Goal: Task Accomplishment & Management: Use online tool/utility

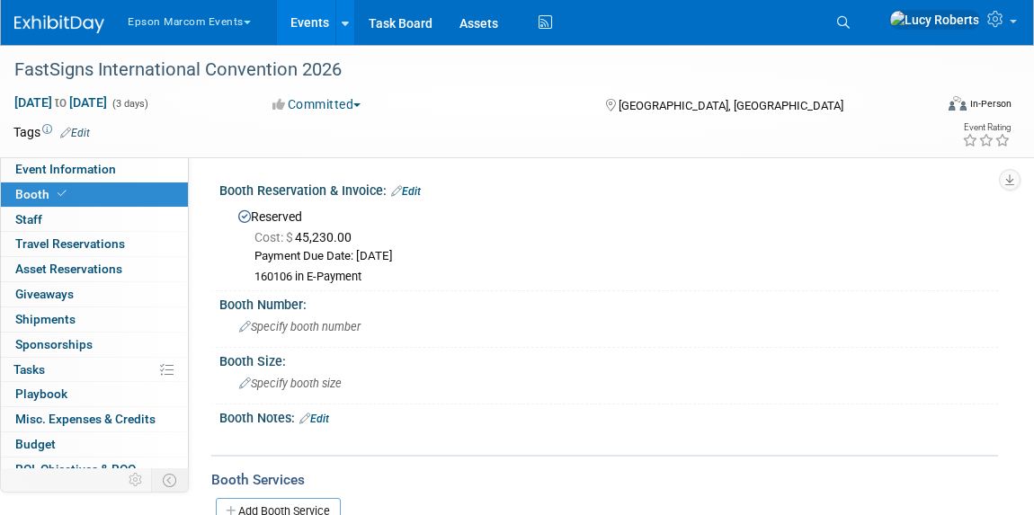
click at [66, 22] on img at bounding box center [59, 24] width 90 height 18
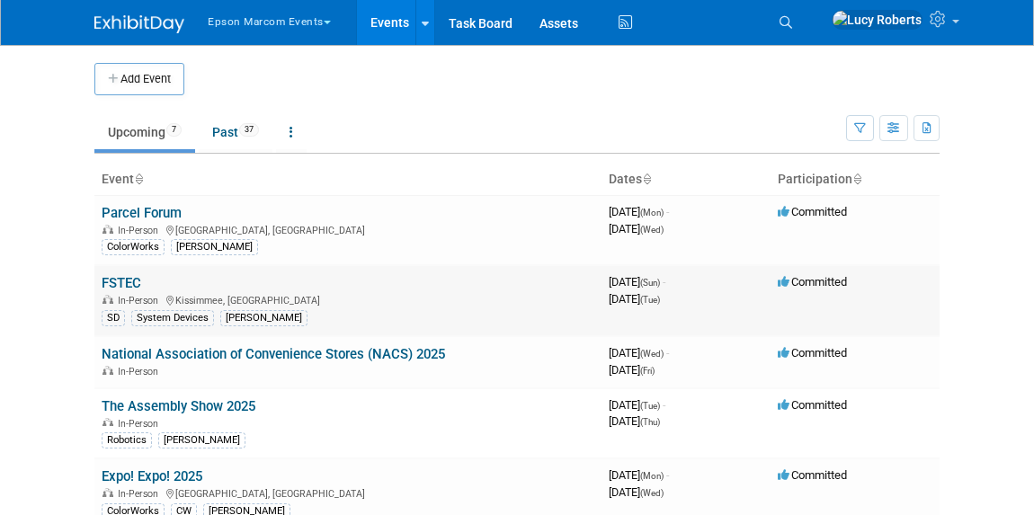
click at [115, 282] on link "FSTEC" at bounding box center [122, 283] width 40 height 16
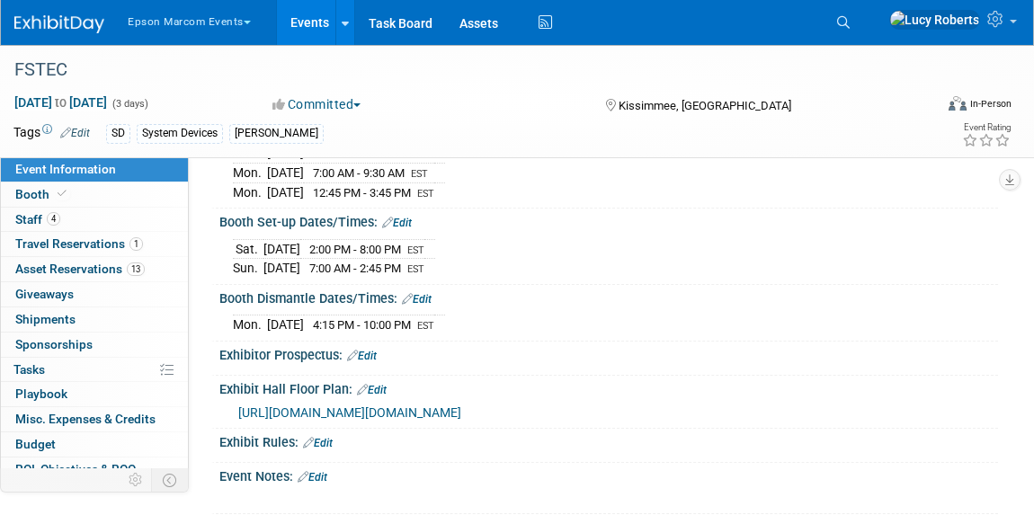
scroll to position [245, 0]
click at [62, 390] on span "Playbook 0" at bounding box center [41, 394] width 52 height 14
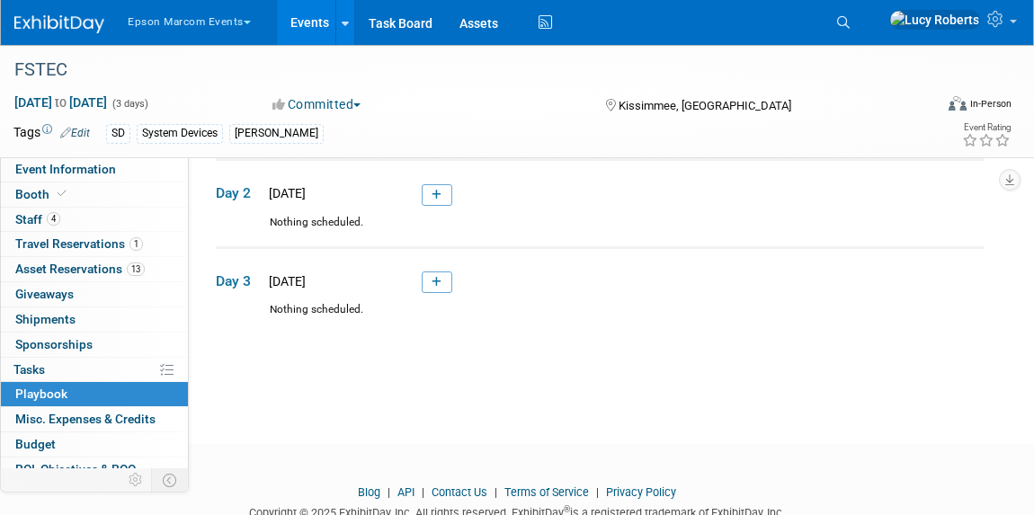
scroll to position [163, 0]
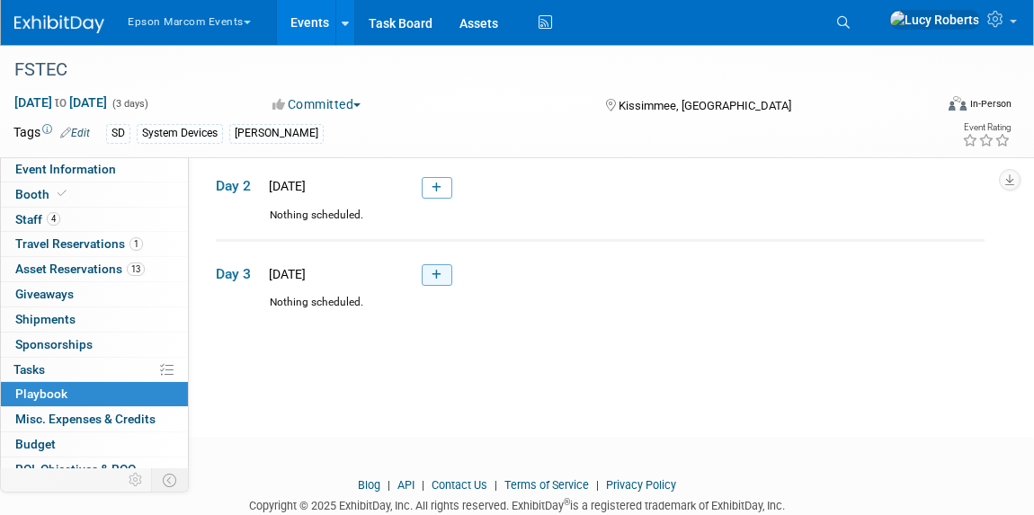
click at [433, 274] on icon at bounding box center [437, 275] width 10 height 11
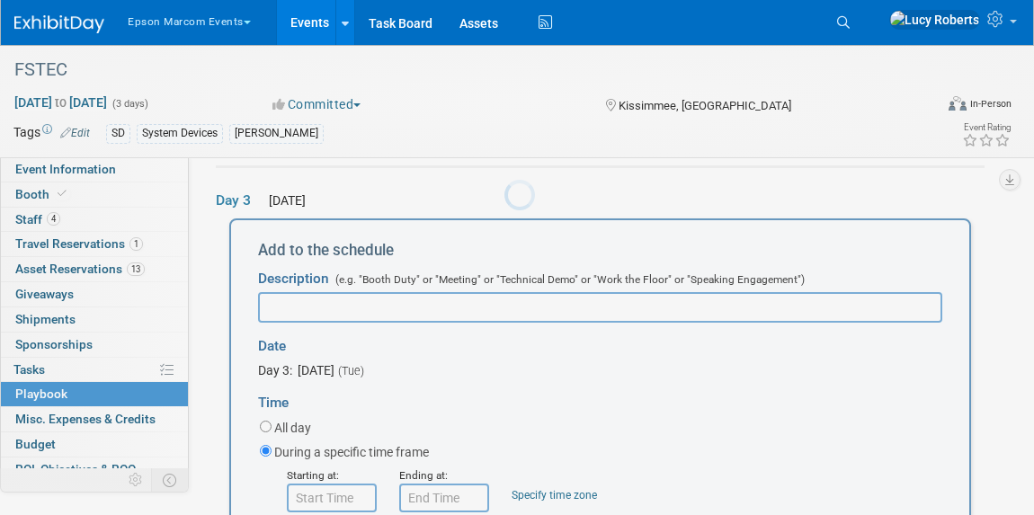
scroll to position [0, 0]
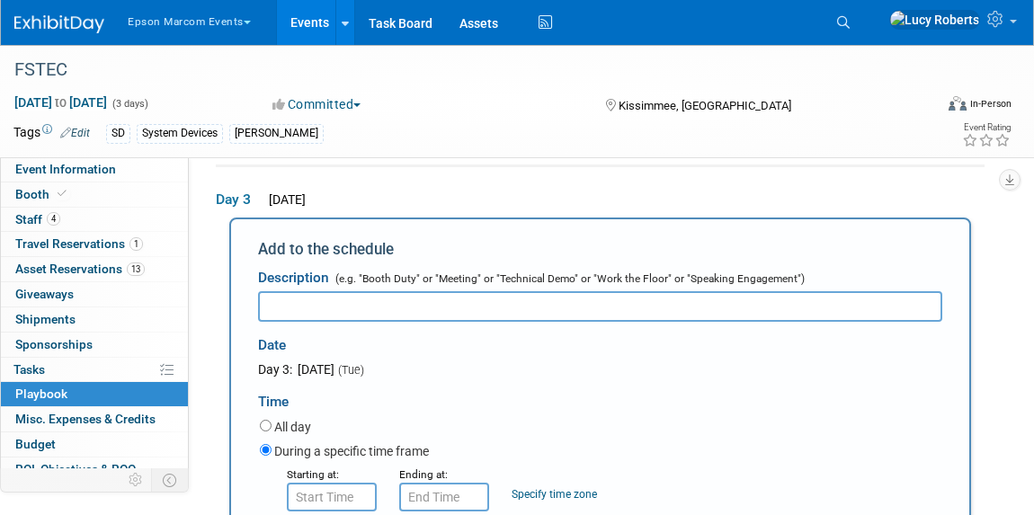
click at [346, 301] on input "text" at bounding box center [600, 306] width 684 height 31
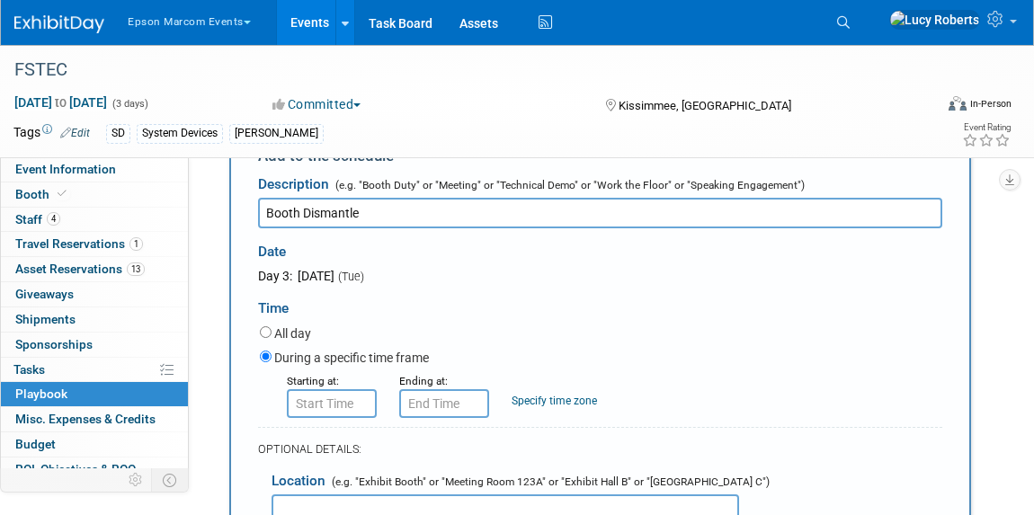
scroll to position [398, 0]
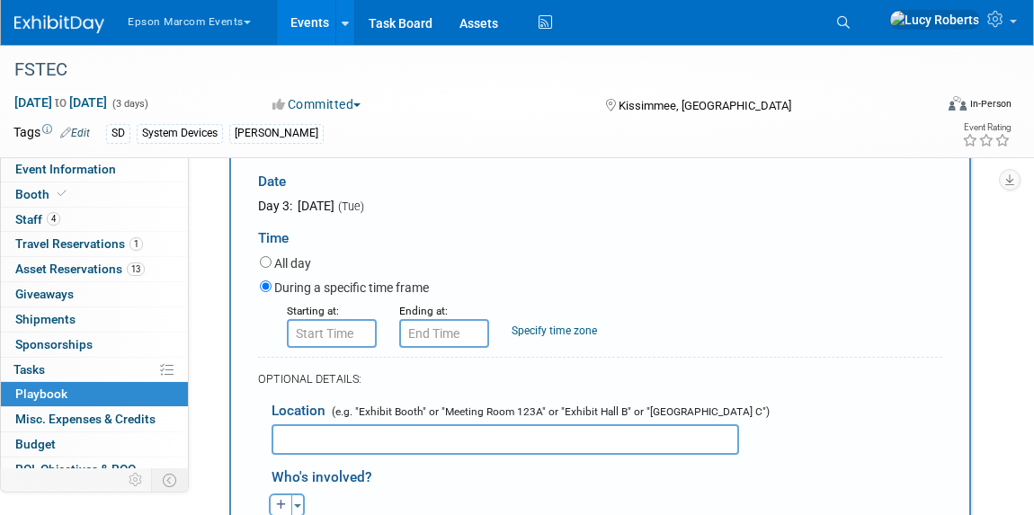
type input "Booth Dismantle"
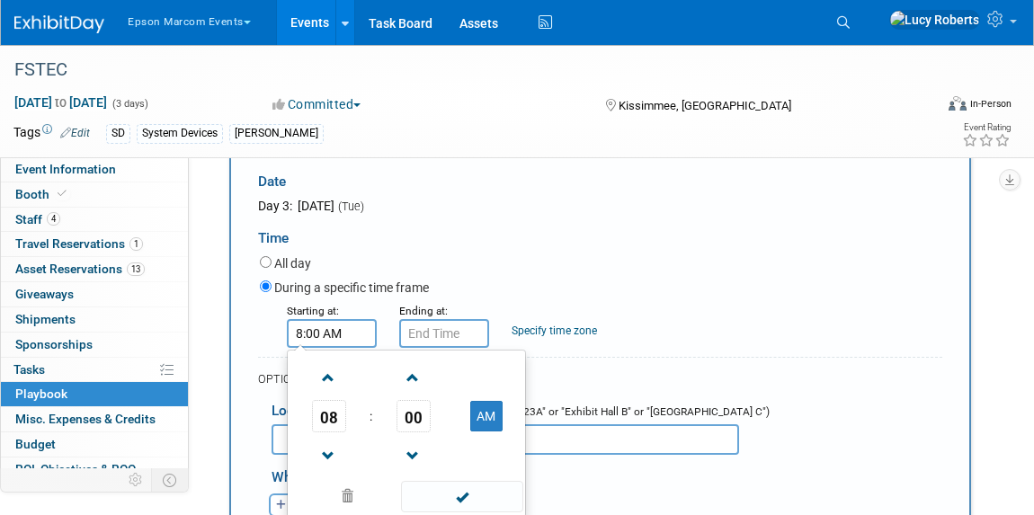
click at [342, 337] on input "8:00 AM" at bounding box center [332, 333] width 90 height 29
click at [331, 378] on span at bounding box center [328, 377] width 31 height 31
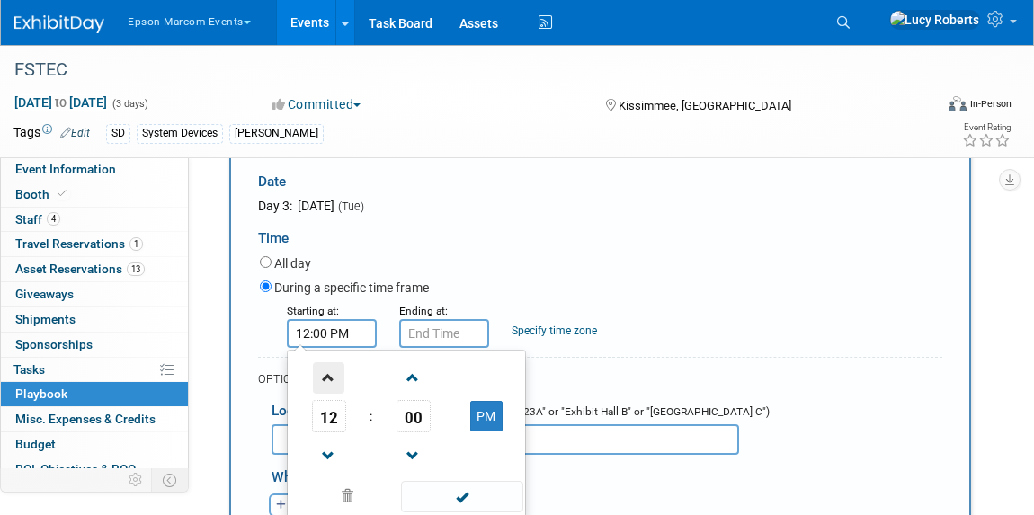
click at [331, 378] on span at bounding box center [328, 377] width 31 height 31
click at [412, 427] on span "00" at bounding box center [414, 416] width 34 height 32
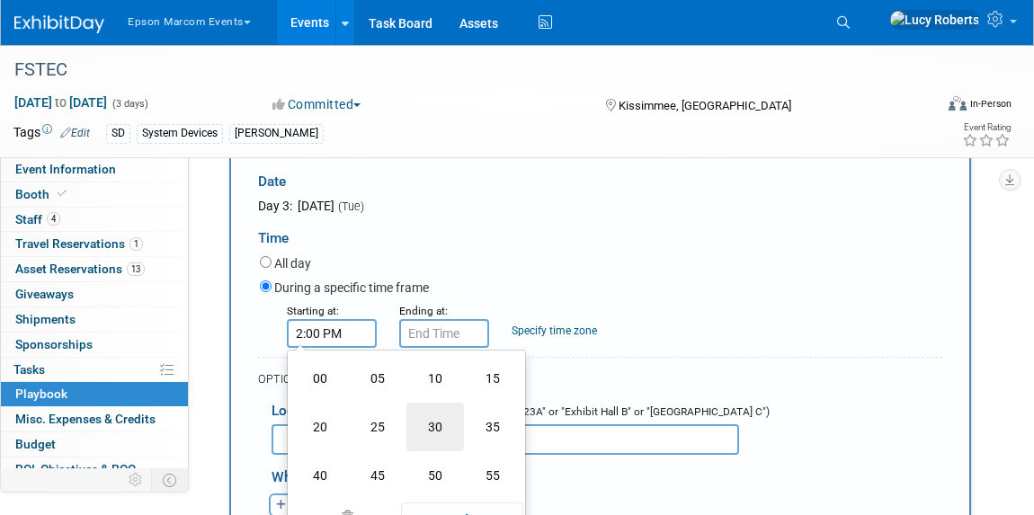
click at [433, 429] on td "30" at bounding box center [436, 427] width 58 height 49
type input "2:30 PM"
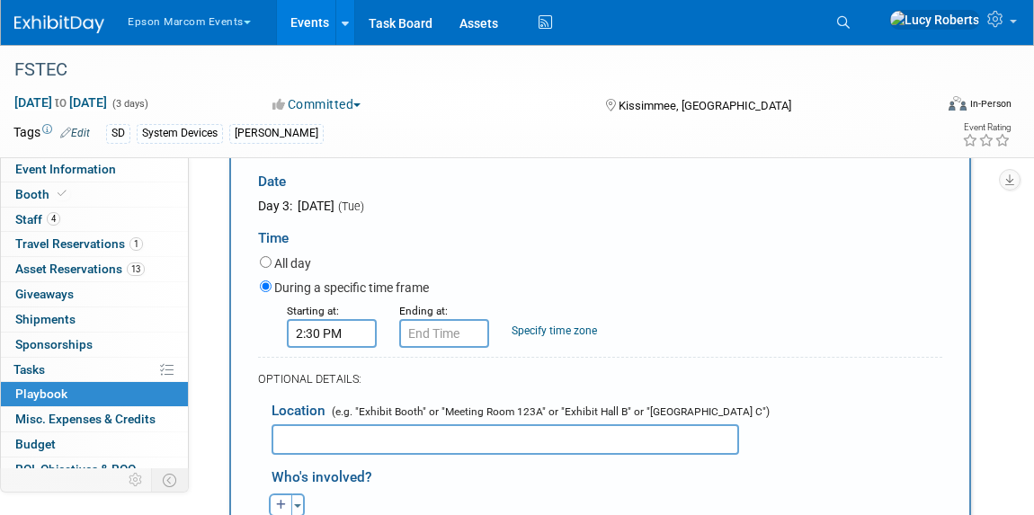
click at [572, 384] on div "OPTIONAL DETAILS:" at bounding box center [600, 379] width 684 height 16
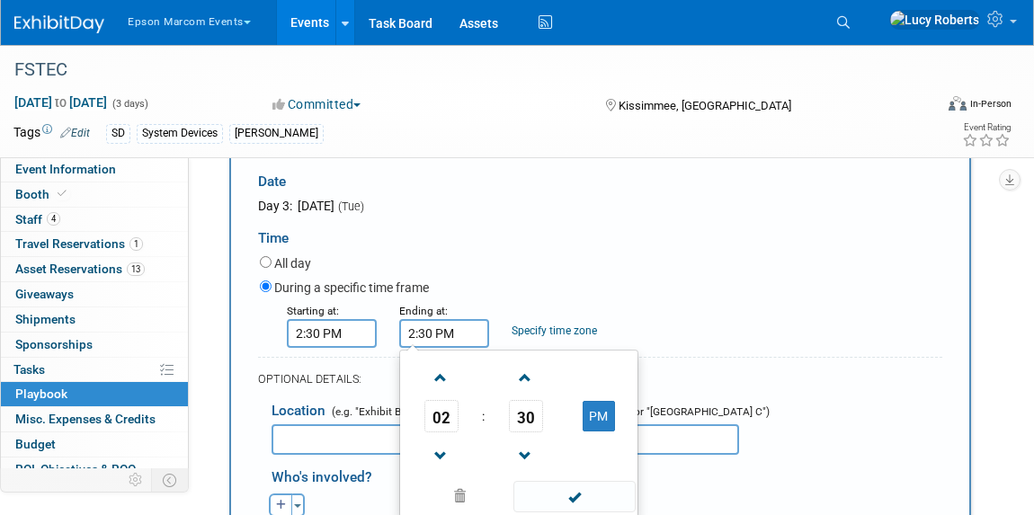
click at [459, 335] on input "2:30 PM" at bounding box center [444, 333] width 90 height 29
click at [436, 383] on span at bounding box center [440, 377] width 31 height 31
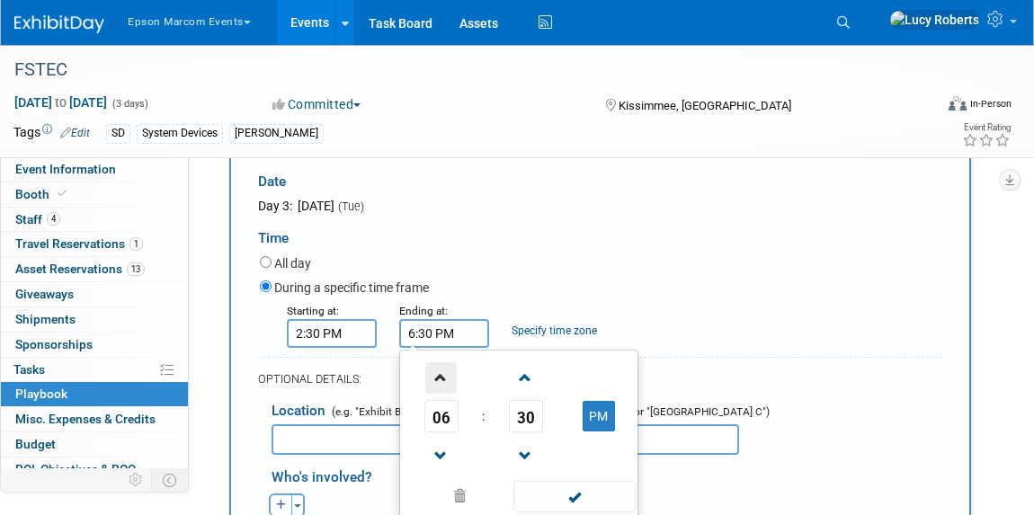
click at [436, 383] on span at bounding box center [440, 377] width 31 height 31
click at [441, 381] on span at bounding box center [440, 377] width 31 height 31
click at [522, 418] on span "30" at bounding box center [526, 416] width 34 height 32
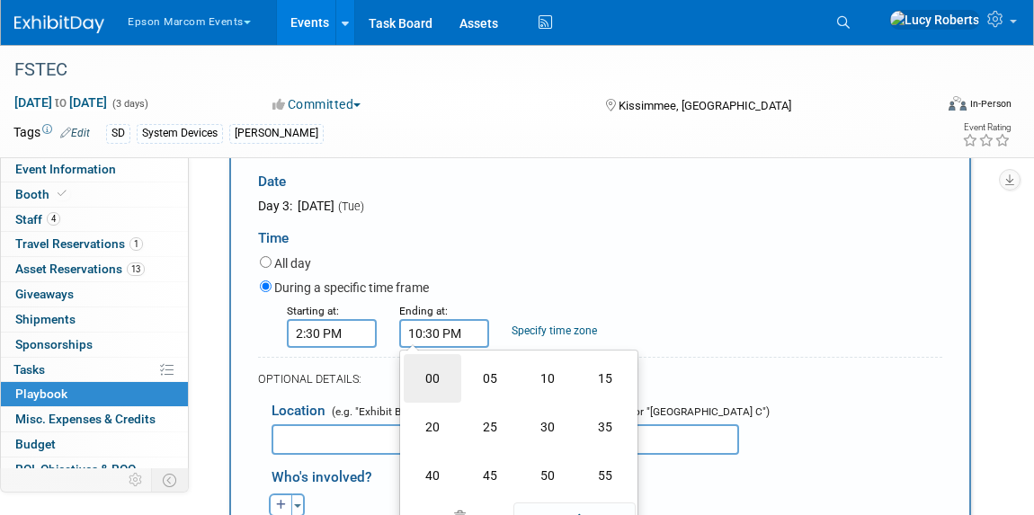
click at [438, 381] on td "00" at bounding box center [433, 378] width 58 height 49
type input "10:00 PM"
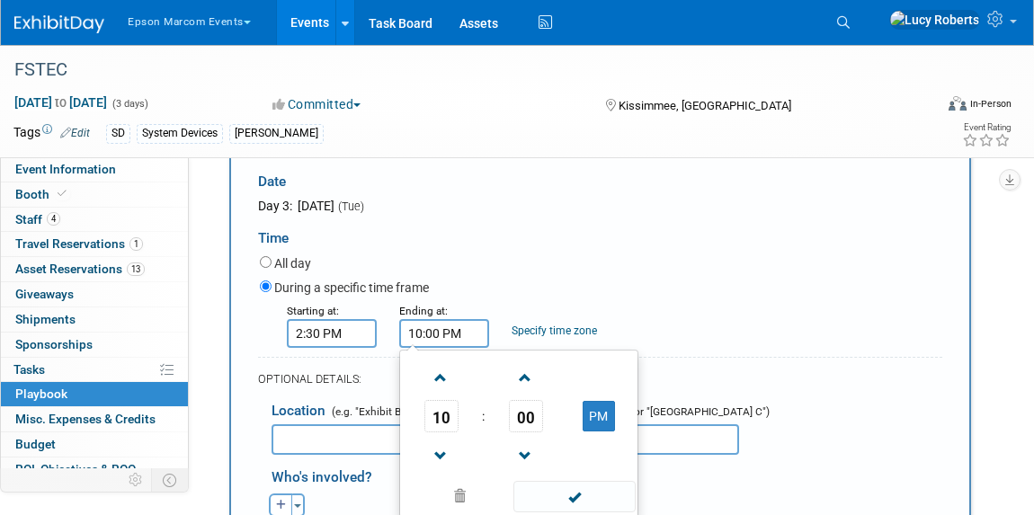
drag, startPoint x: 549, startPoint y: 496, endPoint x: 558, endPoint y: 440, distance: 57.4
click at [550, 493] on span at bounding box center [574, 496] width 121 height 31
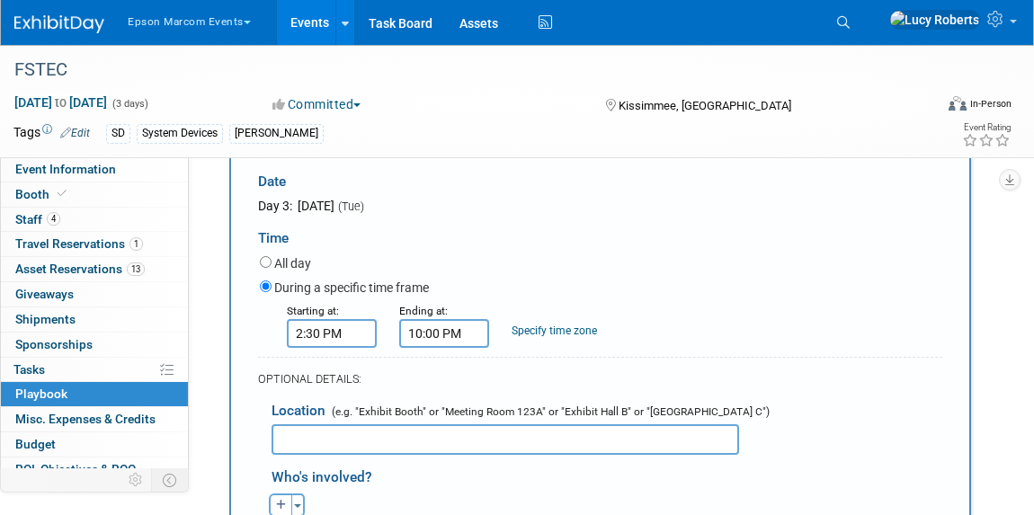
click at [535, 331] on link "Specify time zone" at bounding box center [554, 331] width 85 height 13
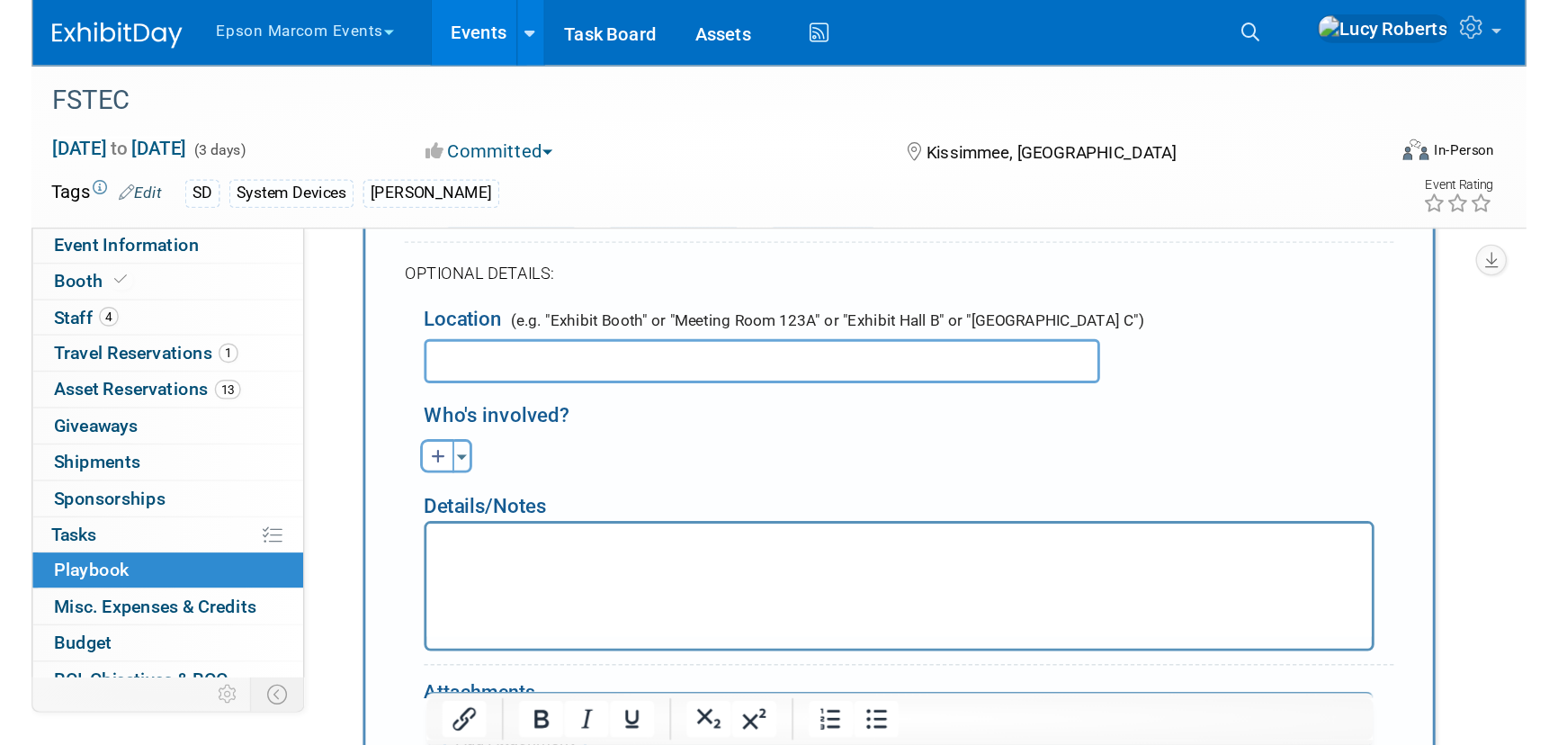
scroll to position [643, 0]
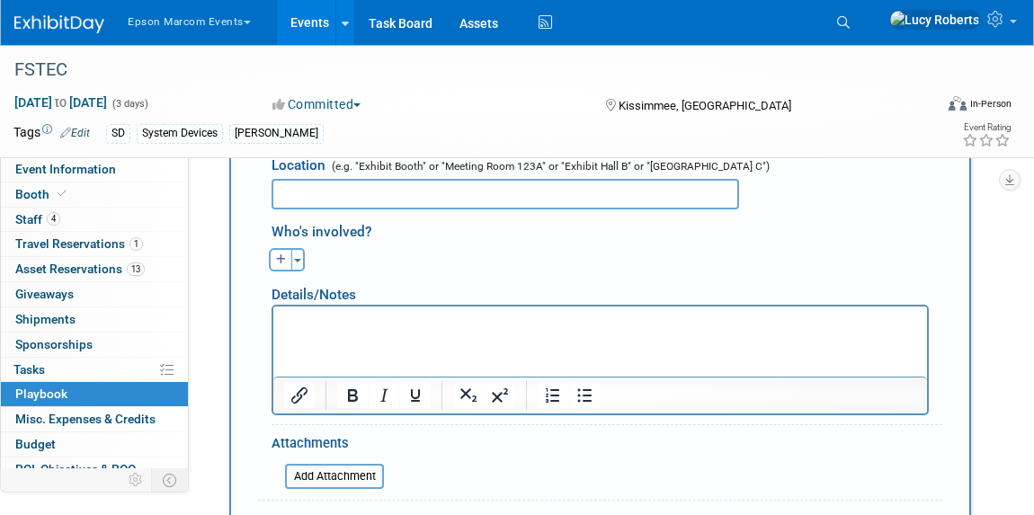
type input "EST"
click at [361, 332] on html at bounding box center [600, 319] width 654 height 25
click at [283, 258] on icon "button" at bounding box center [281, 260] width 11 height 11
select select
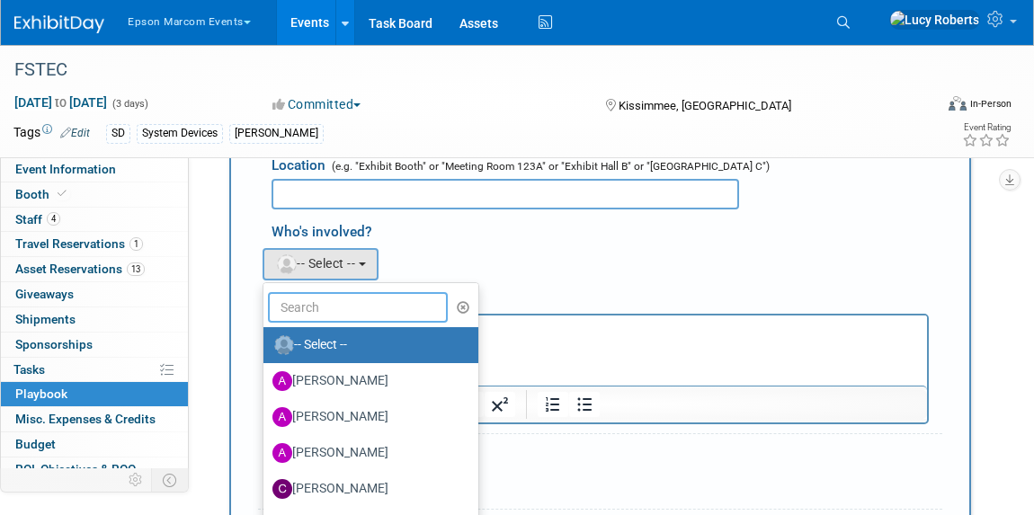
click at [353, 311] on input "text" at bounding box center [358, 307] width 180 height 31
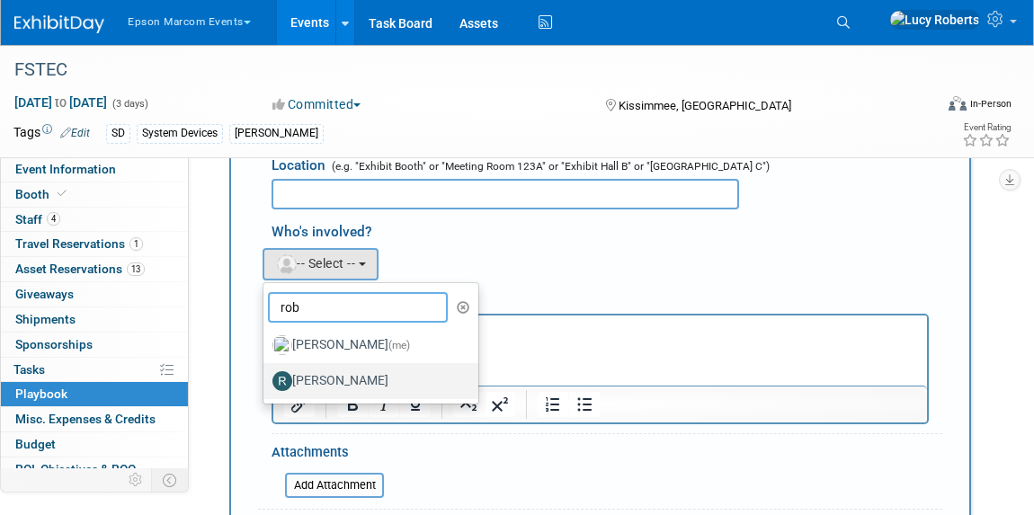
type input "rob"
click at [349, 371] on label "Robert Deschenes" at bounding box center [367, 381] width 188 height 29
click at [266, 373] on input "Robert Deschenes" at bounding box center [261, 379] width 12 height 12
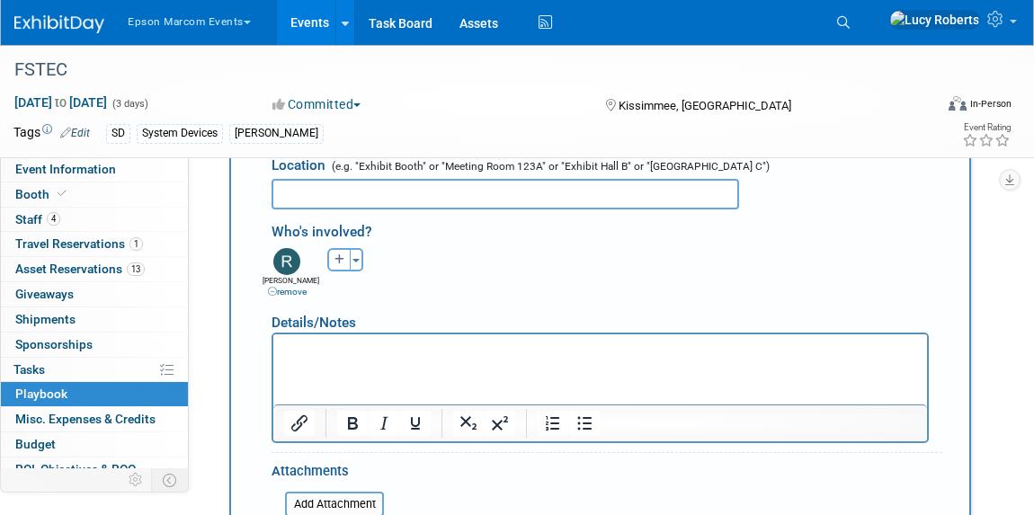
click at [338, 353] on p "Rich Text Area. Press ALT-0 for help." at bounding box center [600, 350] width 633 height 18
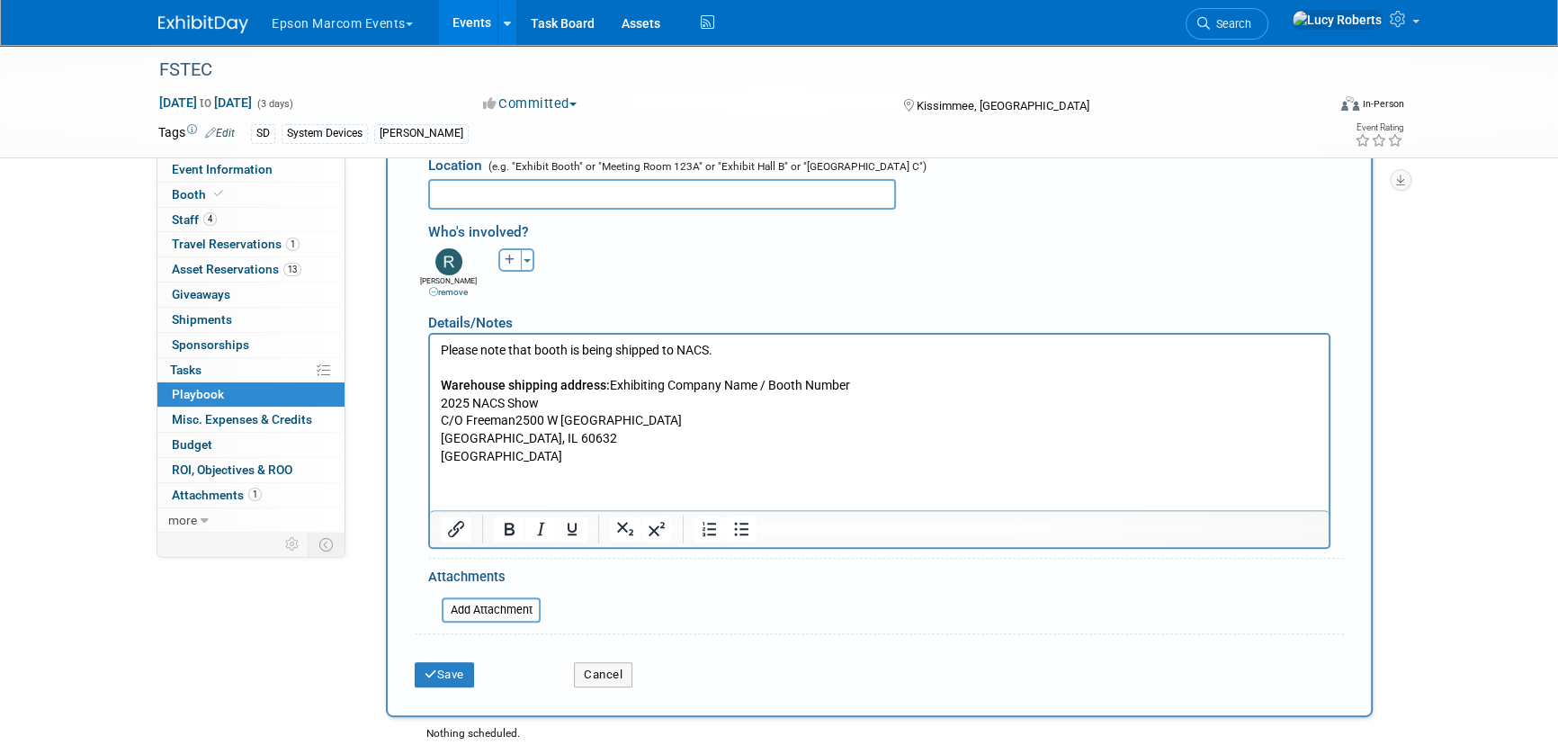
click at [610, 385] on p "Warehouse shipping address: Exhibiting Company Name / Booth Number 2025 NACS Sh…" at bounding box center [880, 420] width 878 height 88
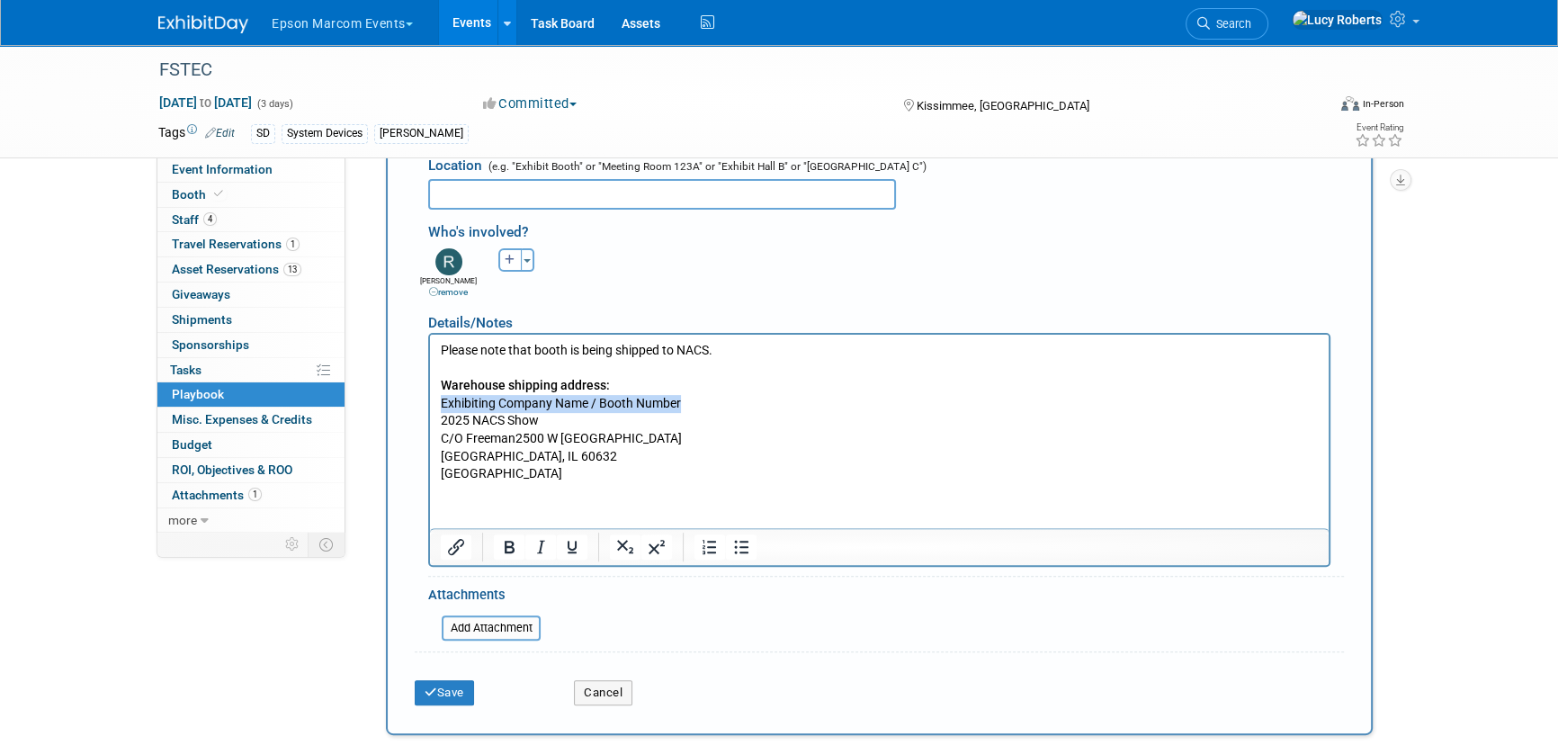
drag, startPoint x: 684, startPoint y: 402, endPoint x: 437, endPoint y: 404, distance: 247.3
click at [437, 404] on html "Please note that booth is being shipped to NACS. Warehouse shipping address: Ex…" at bounding box center [879, 408] width 898 height 148
